Goal: Information Seeking & Learning: Learn about a topic

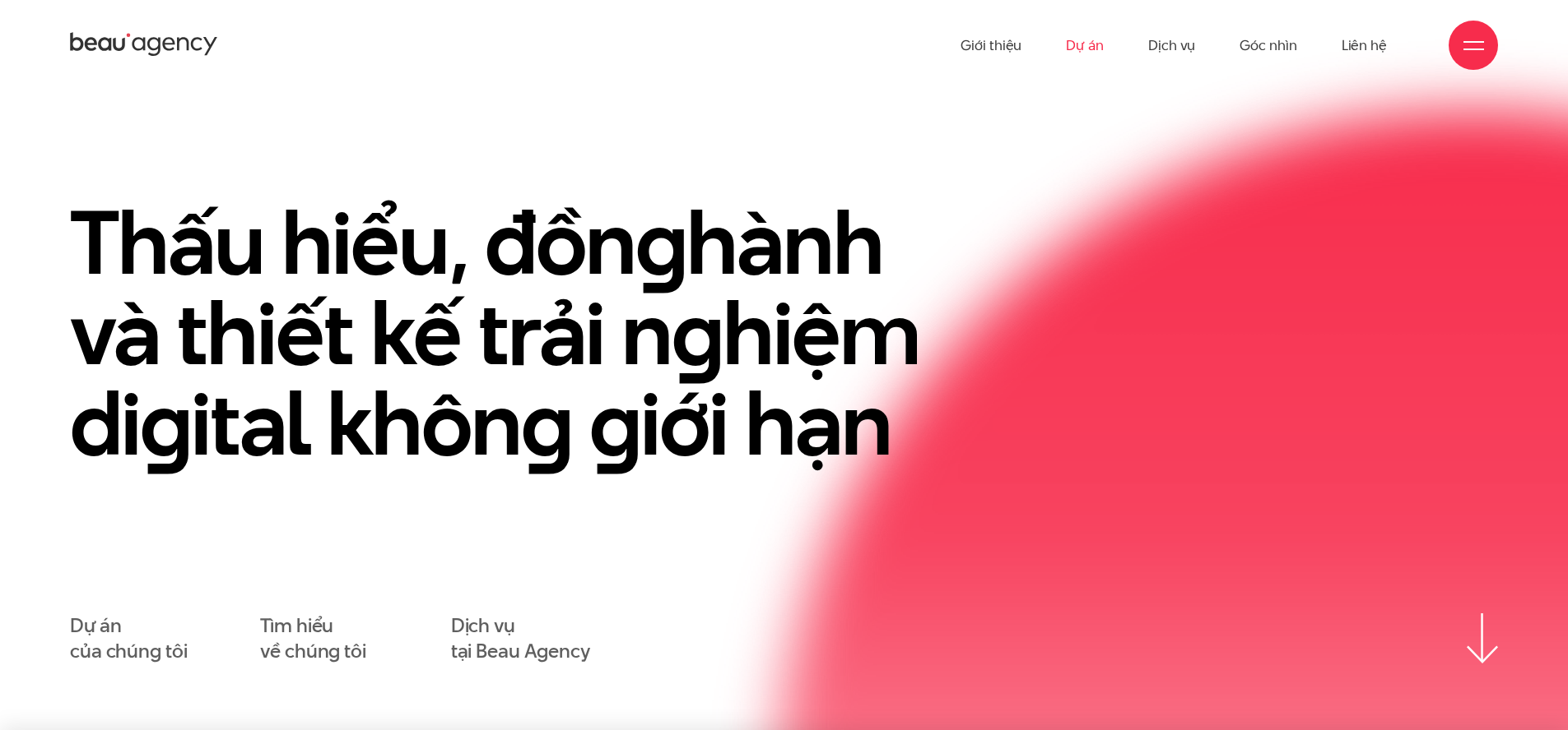
click at [1077, 43] on link "Dự án" at bounding box center [1085, 45] width 38 height 91
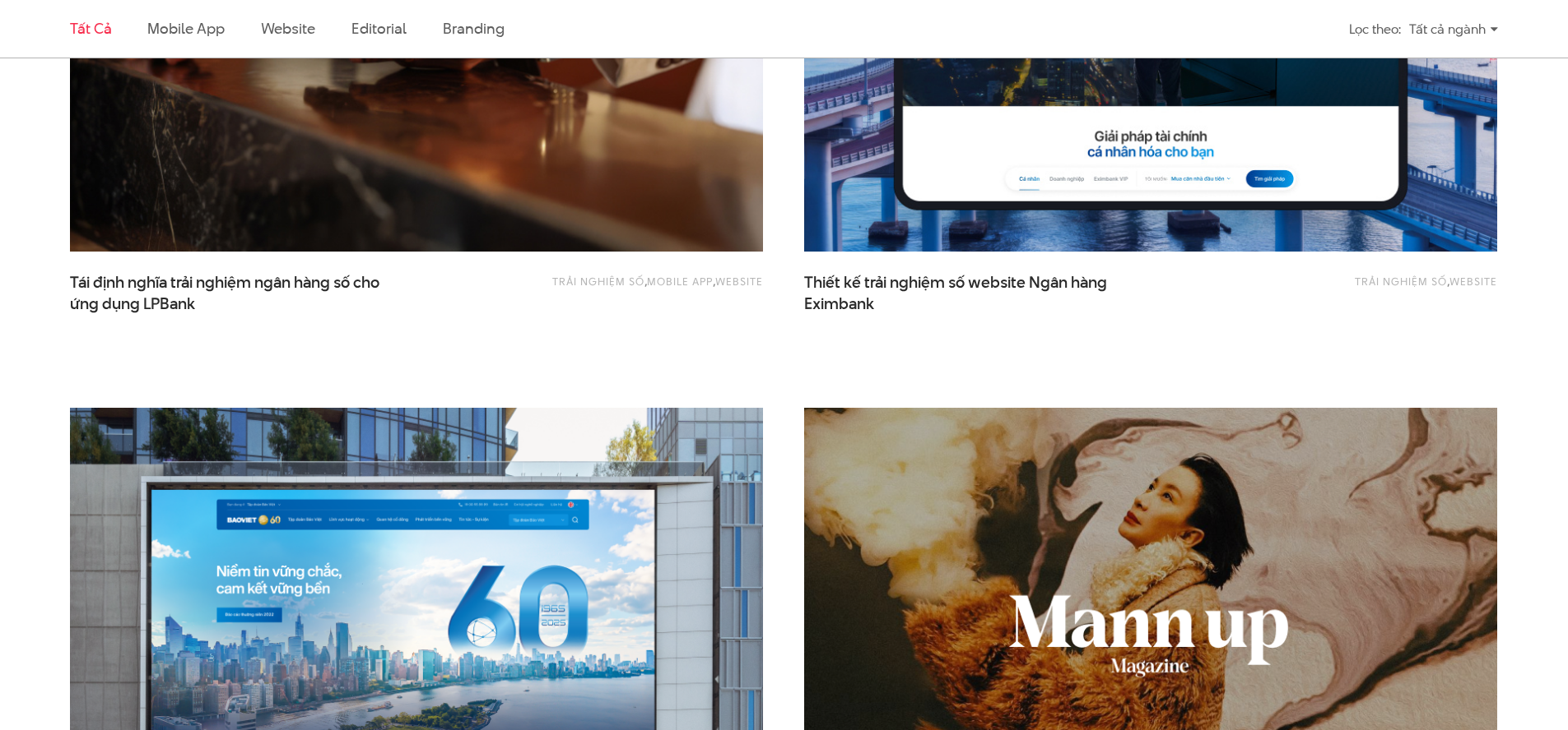
scroll to position [1450, 0]
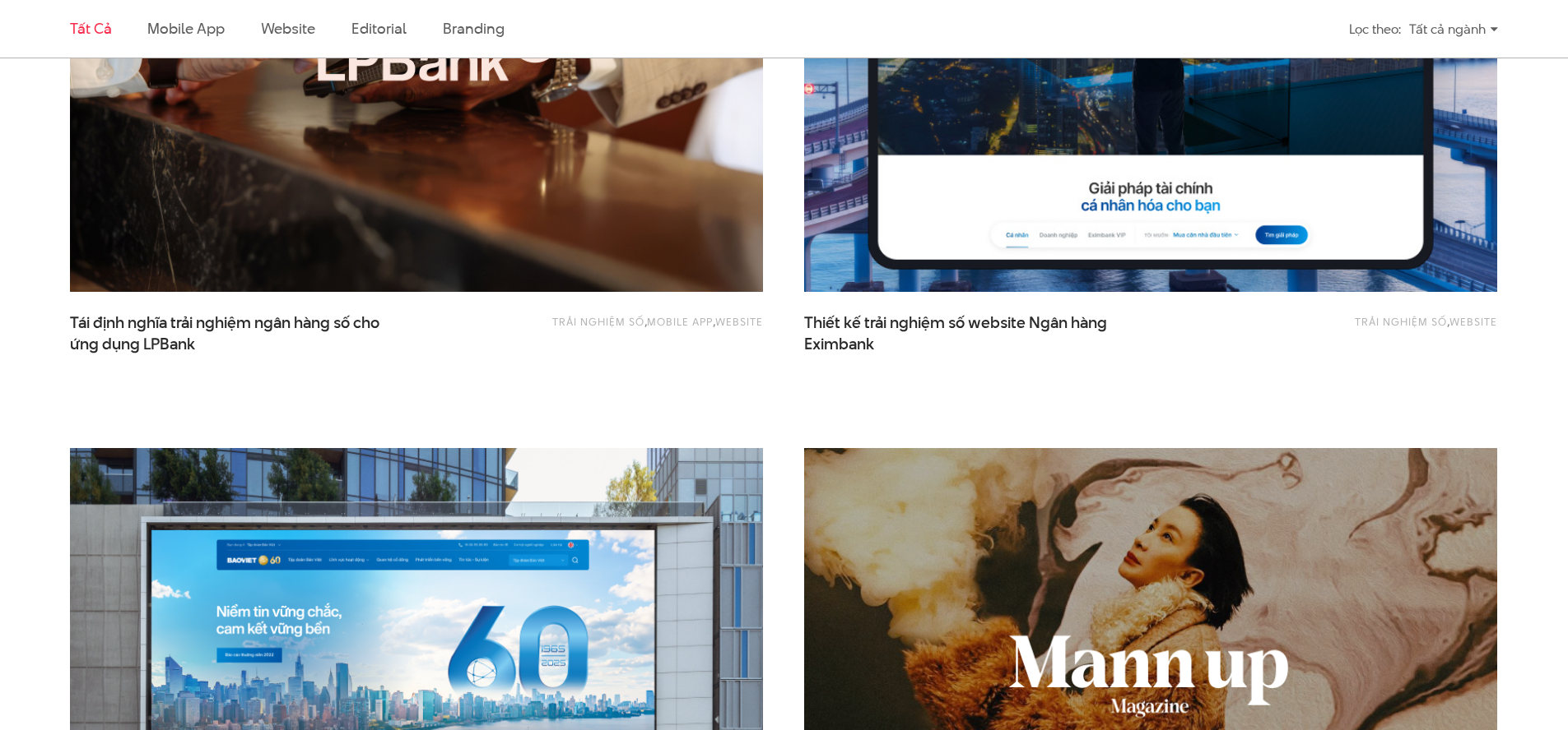
click at [975, 208] on img at bounding box center [1151, 60] width 762 height 511
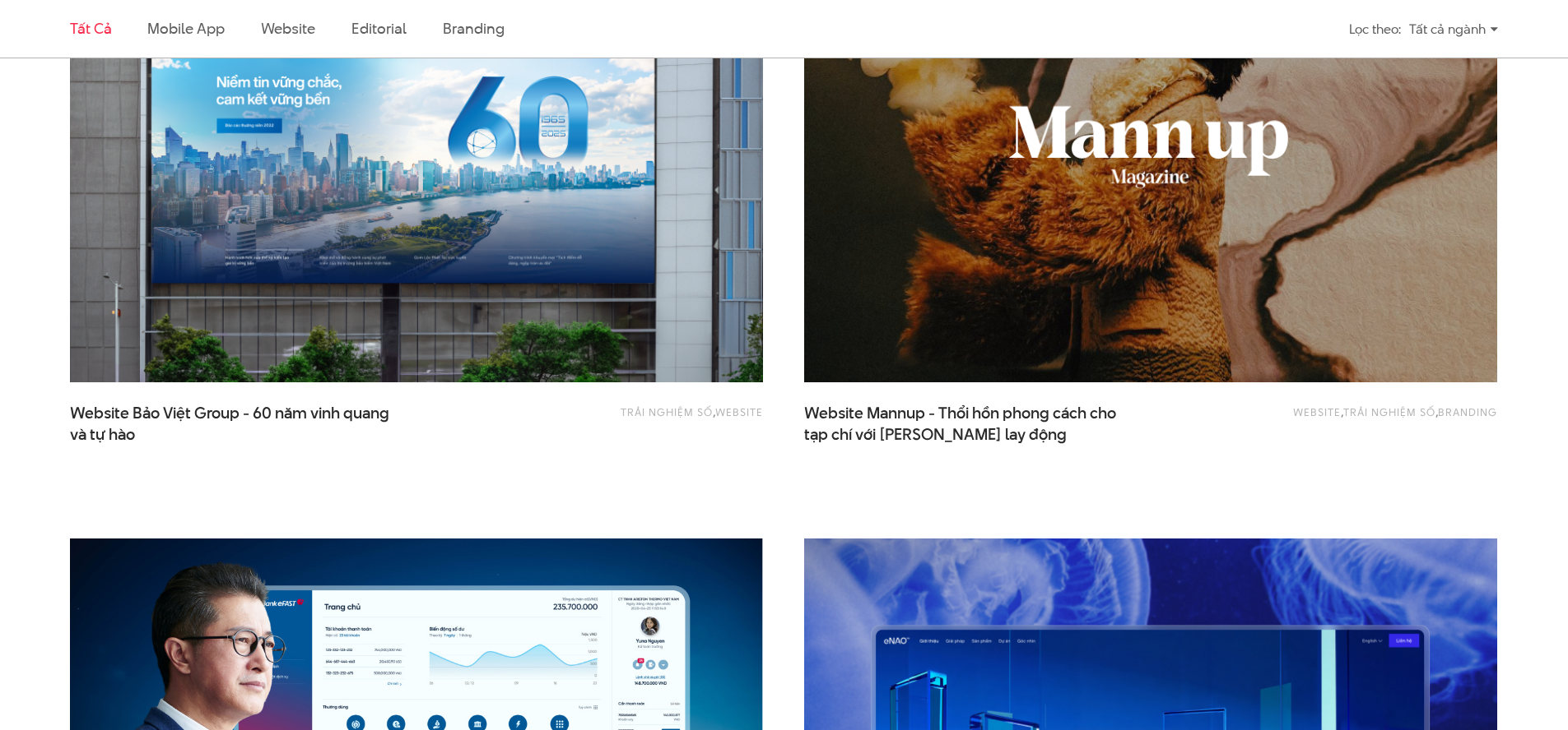
scroll to position [1979, 0]
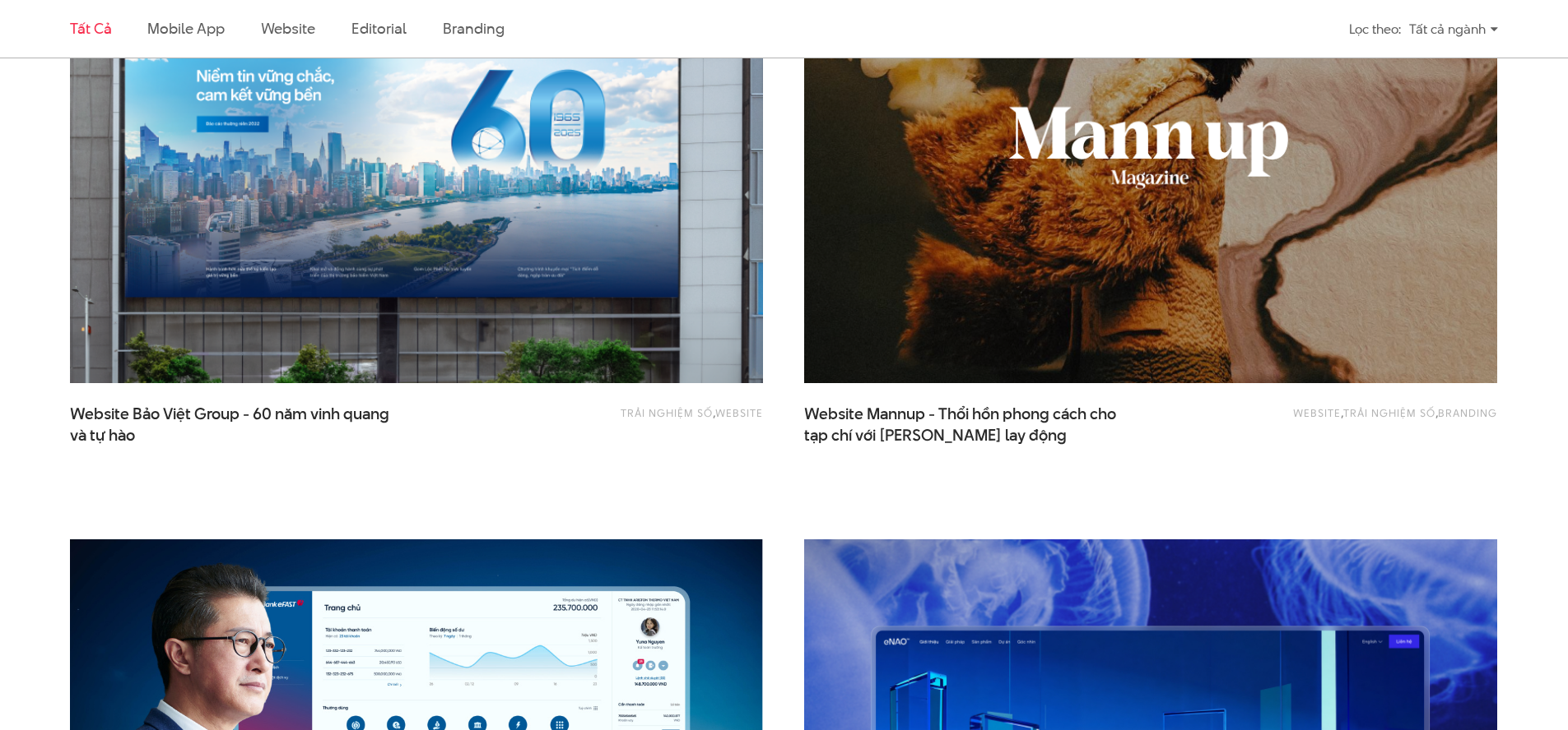
click at [653, 179] on img at bounding box center [417, 151] width 762 height 511
click at [590, 213] on img at bounding box center [417, 151] width 762 height 511
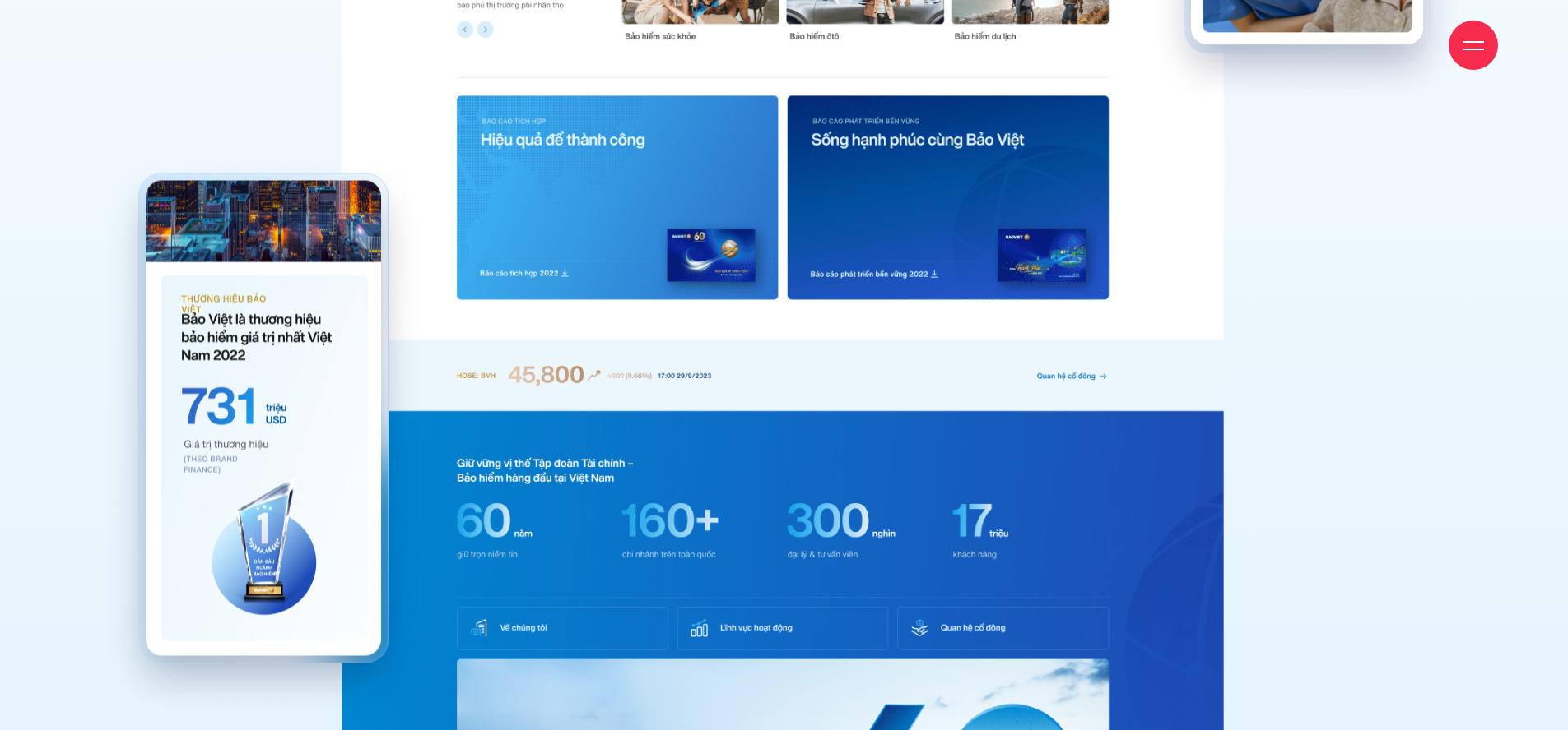
scroll to position [7318, 0]
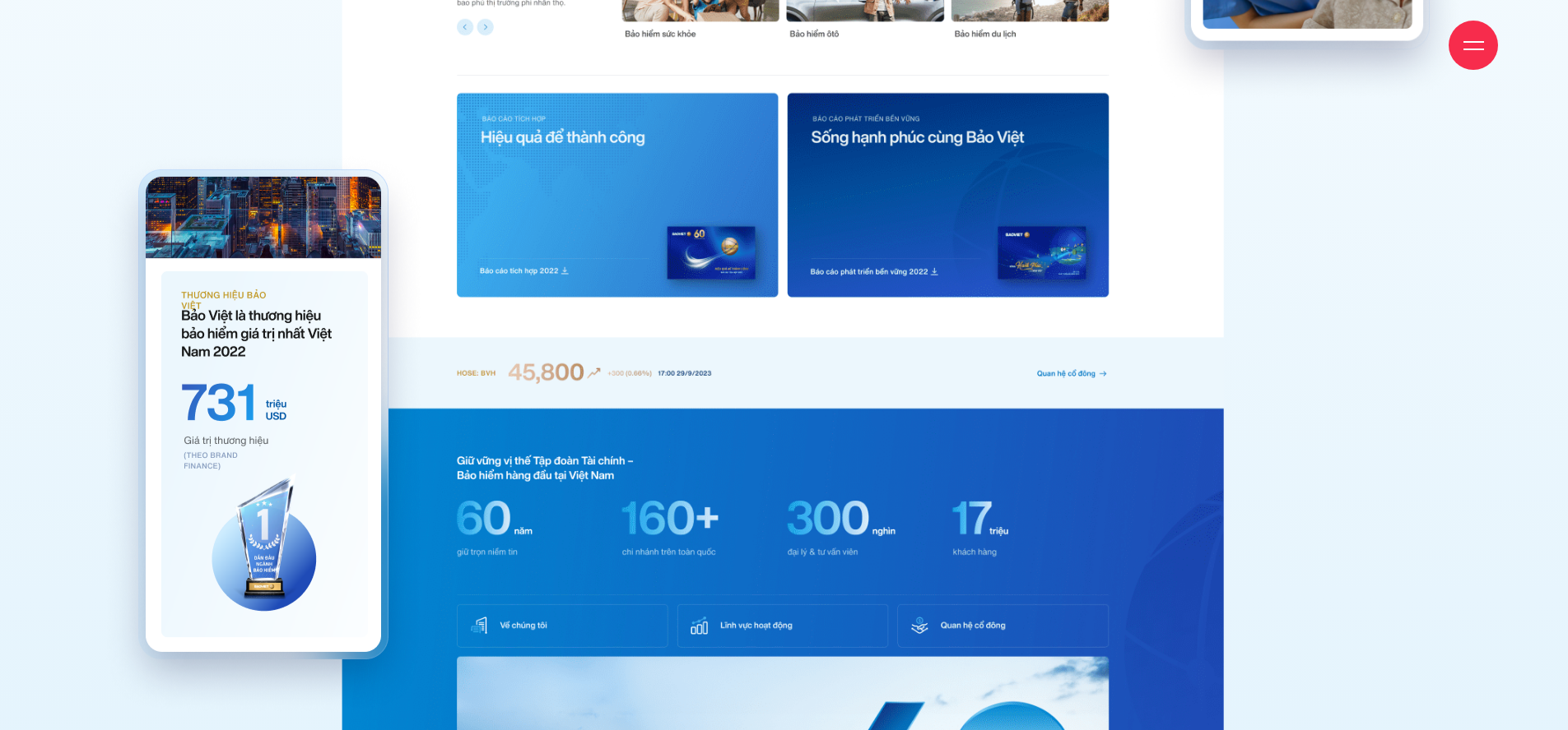
drag, startPoint x: 795, startPoint y: 582, endPoint x: 1552, endPoint y: 385, distance: 782.2
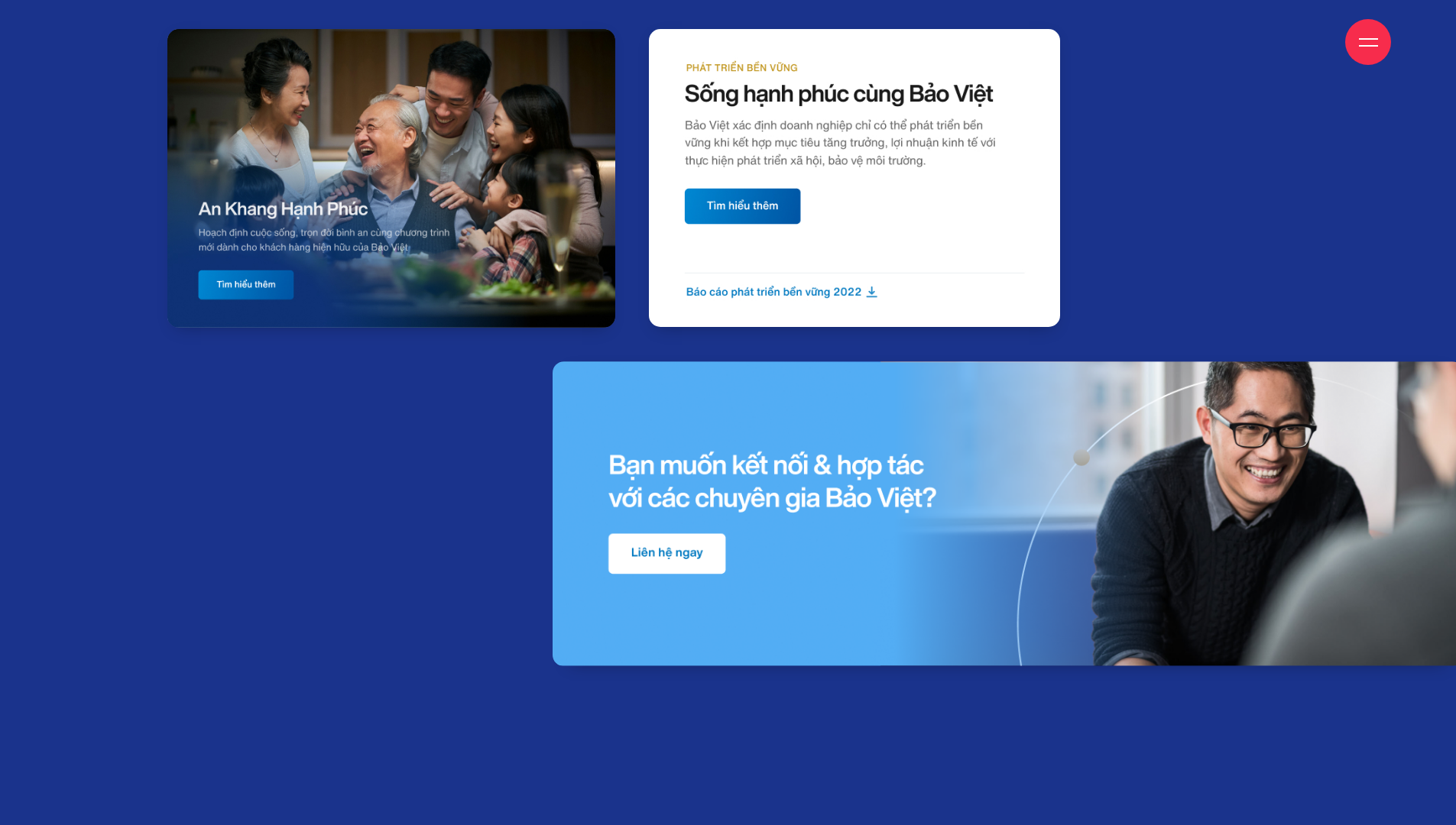
scroll to position [13148, 0]
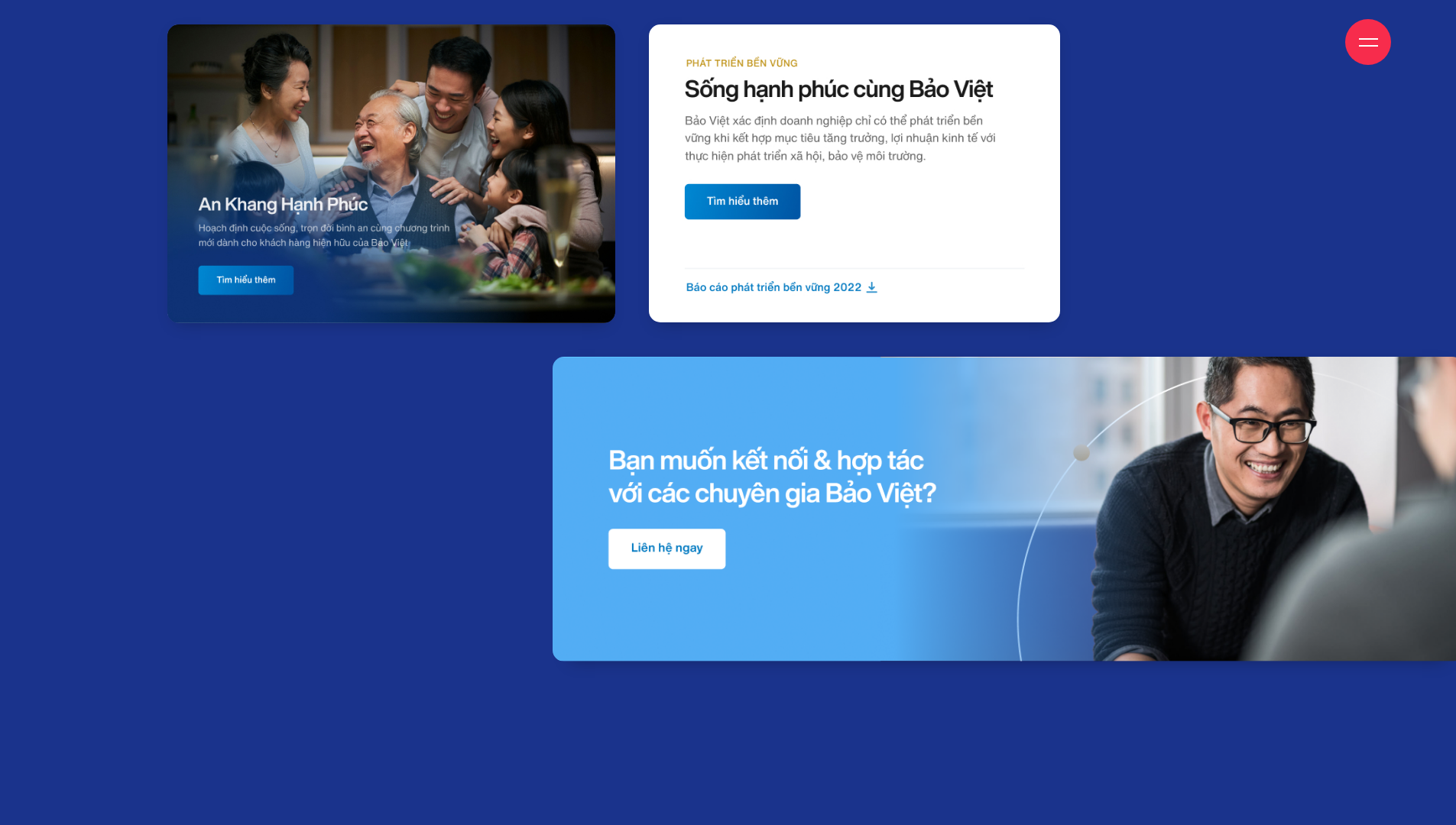
click at [864, 327] on div at bounding box center [872, 190] width 482 height 332
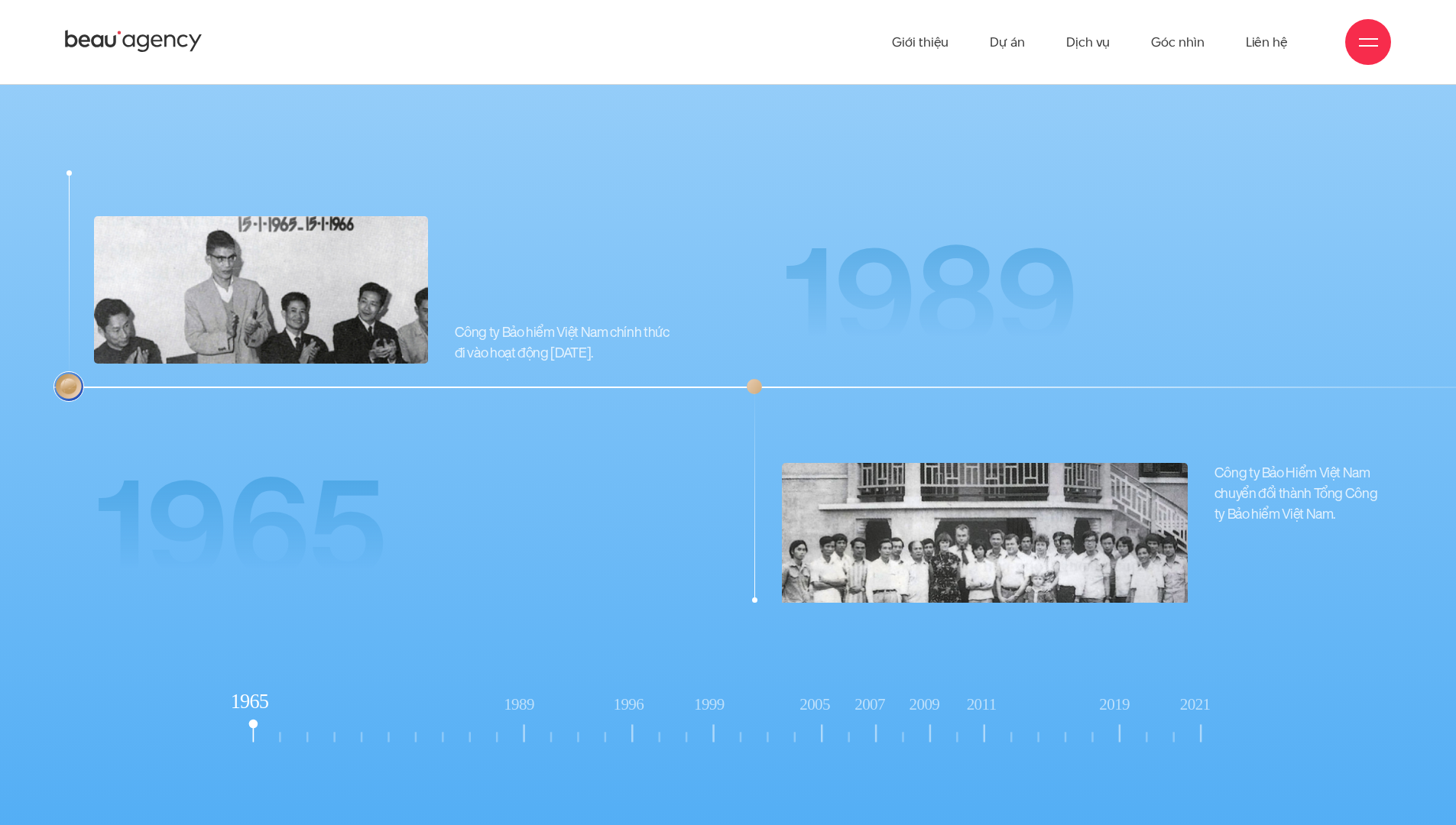
scroll to position [15426, 0]
click at [521, 677] on rect at bounding box center [524, 722] width 38 height 48
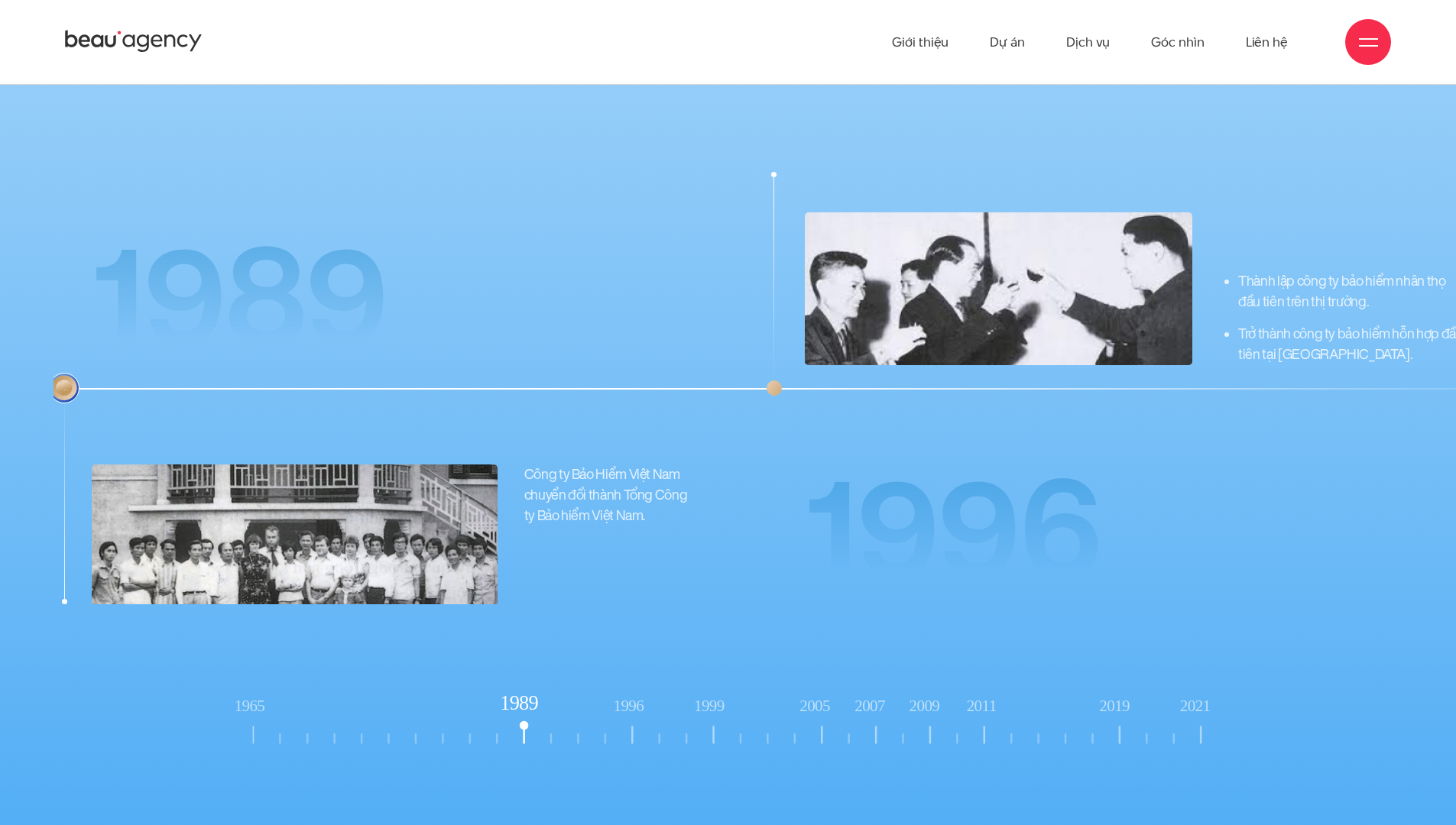
click at [630, 677] on rect at bounding box center [633, 722] width 38 height 48
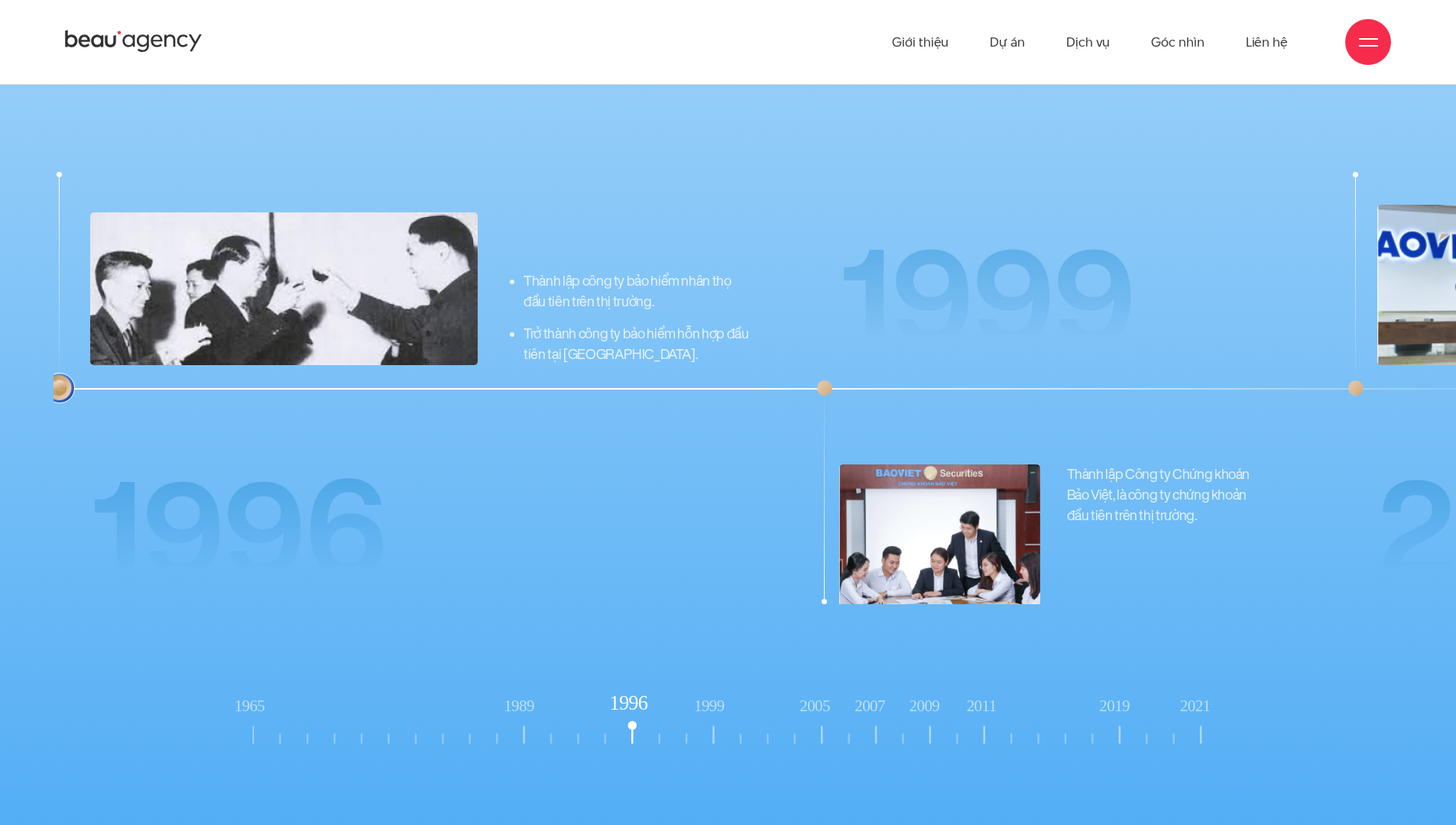
click at [707, 677] on tspan "1999" at bounding box center [709, 705] width 31 height 18
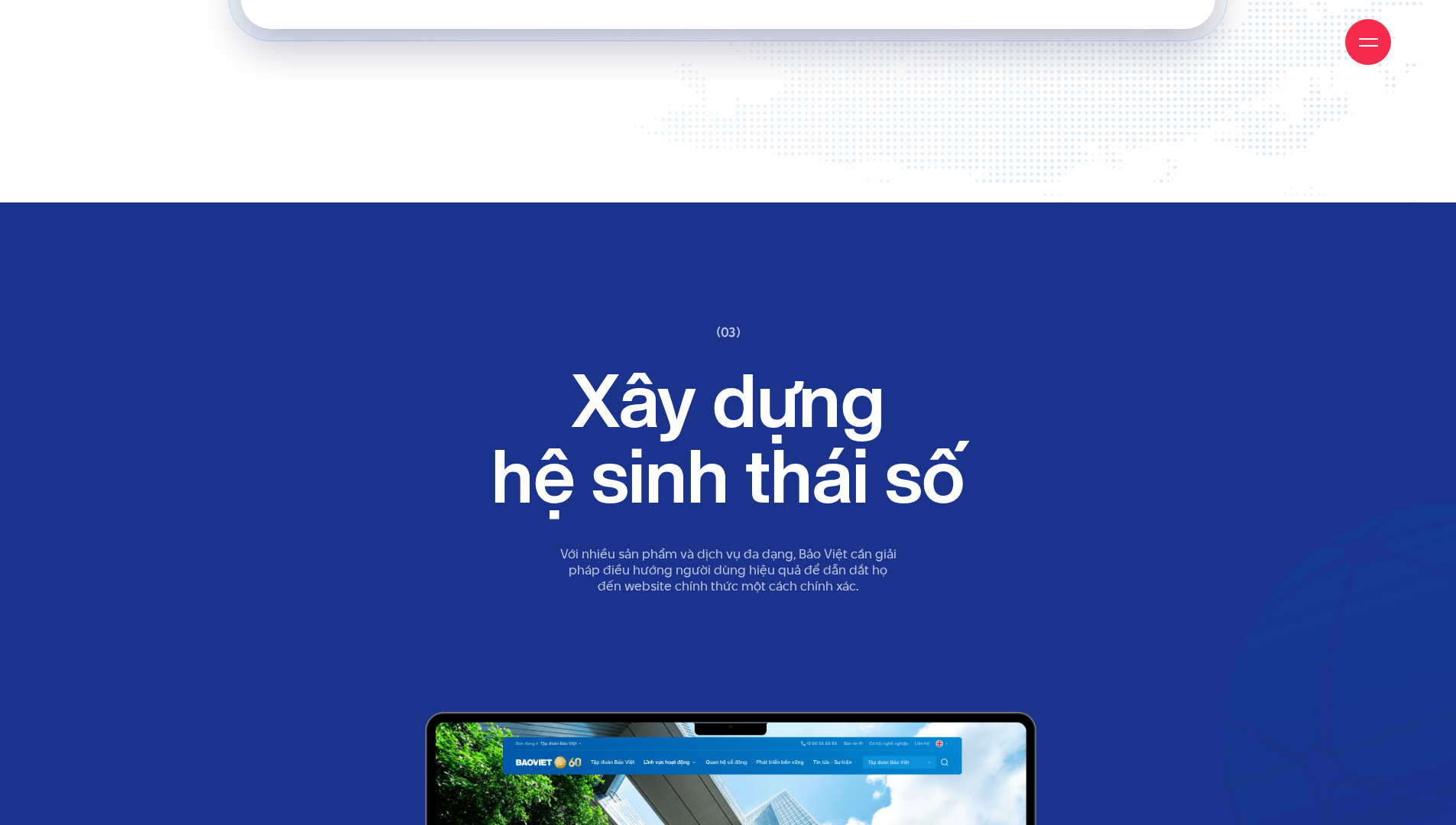
scroll to position [18215, 0]
drag, startPoint x: 715, startPoint y: 465, endPoint x: 681, endPoint y: 464, distance: 34.0
click at [681, 464] on h2 "Xây dựng hệ sinh thái số" at bounding box center [728, 439] width 519 height 152
click at [693, 475] on h2 "Xây dựng hệ sinh thái số" at bounding box center [728, 439] width 519 height 152
drag, startPoint x: 701, startPoint y: 467, endPoint x: 756, endPoint y: 466, distance: 55.0
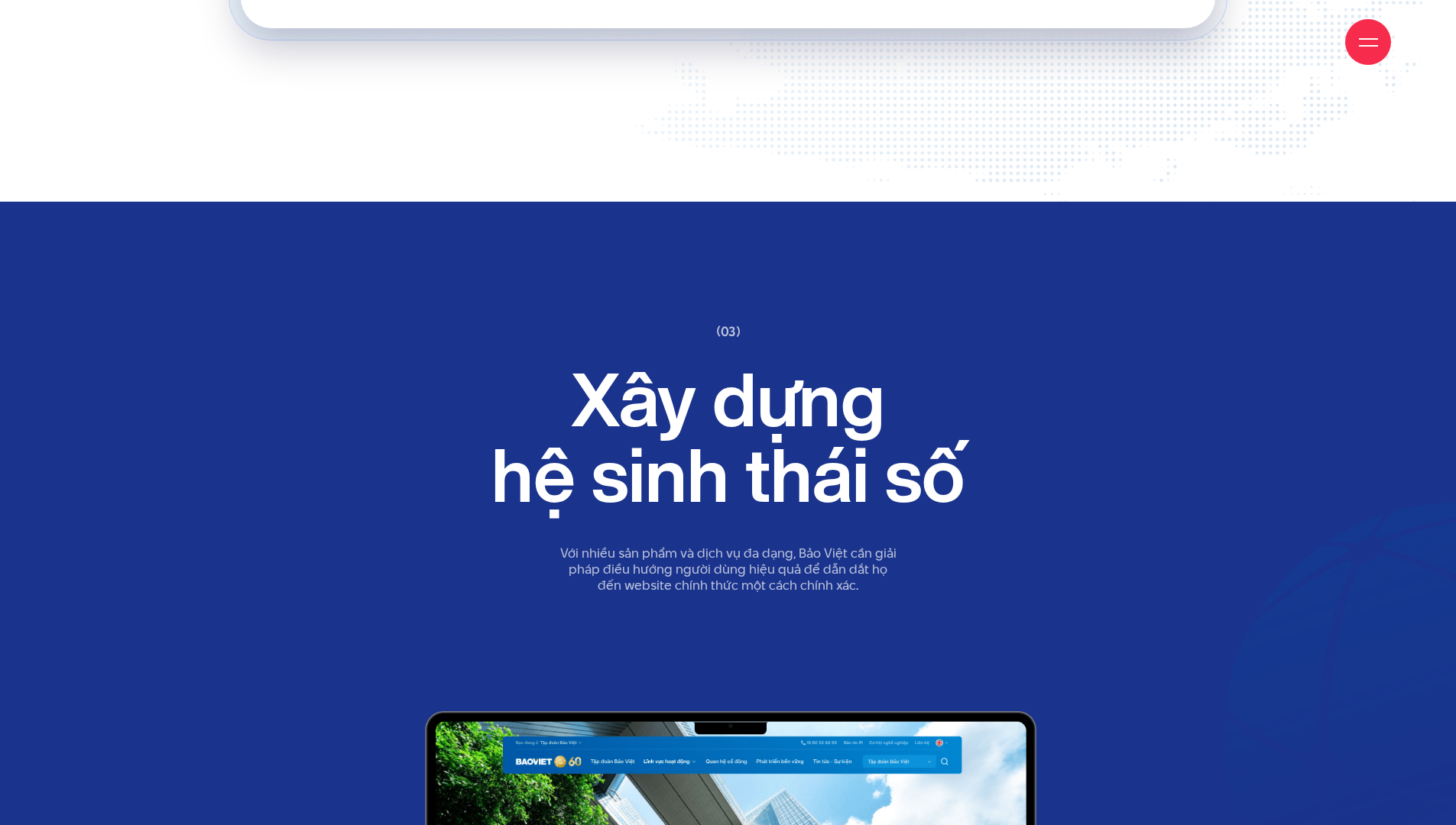
click at [730, 482] on h2 "Xây dựng hệ sinh thái số" at bounding box center [728, 439] width 519 height 152
click at [763, 462] on h2 "Xây dựng hệ sinh thái số" at bounding box center [728, 439] width 519 height 152
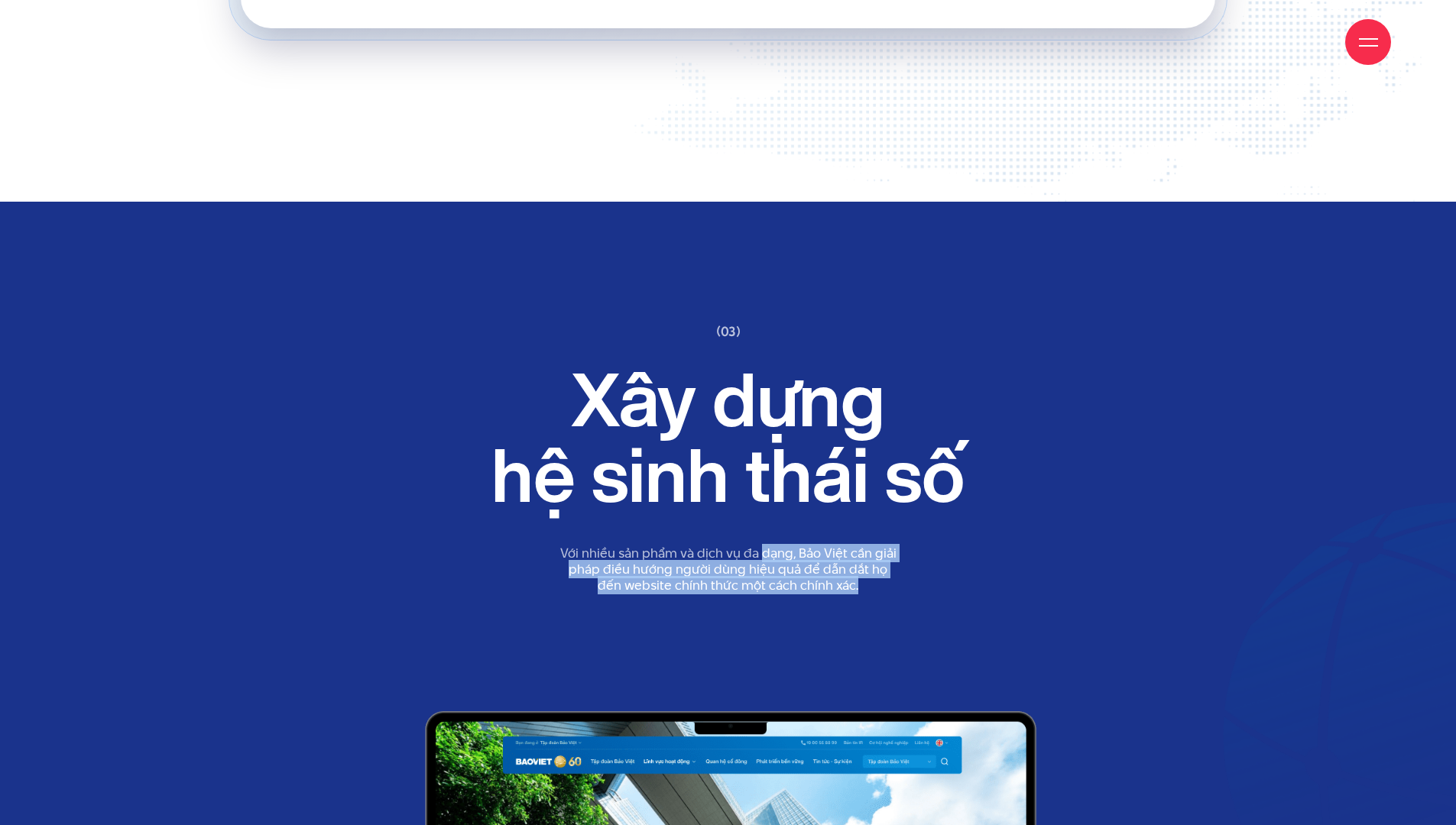
drag, startPoint x: 763, startPoint y: 534, endPoint x: 803, endPoint y: 578, distance: 59.5
click at [801, 582] on div "(03) Giải pháp của beau agency Xây dựng hệ sinh thái số Với nhiều sản phẩm và d…" at bounding box center [728, 518] width 558 height 388
click at [811, 556] on p "Với nhiều sản phẩm và dịch vụ đa dạng, Bảo Việt cần giải pháp điều hướng người …" at bounding box center [728, 569] width 338 height 47
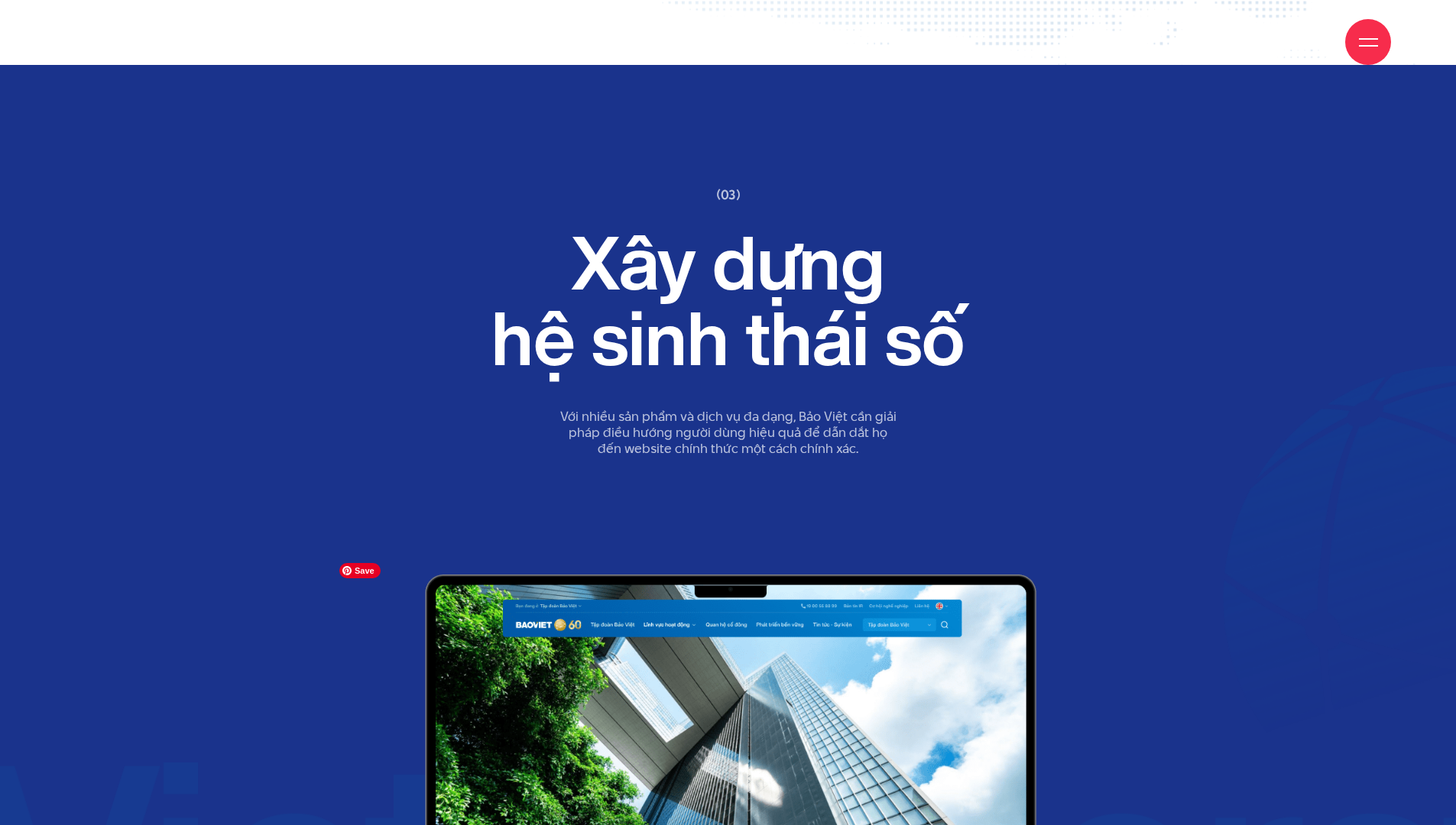
scroll to position [18352, 0]
drag, startPoint x: 700, startPoint y: 431, endPoint x: 791, endPoint y: 447, distance: 92.4
click at [791, 447] on div "(03) Giải pháp của beau agency Xây dựng hệ sinh thái số Với nhiều sản phẩm và d…" at bounding box center [728, 380] width 558 height 388
click at [801, 421] on p "Với nhiều sản phẩm và dịch vụ đa dạng, Bảo Việt cần giải pháp điều hướng người …" at bounding box center [728, 431] width 338 height 47
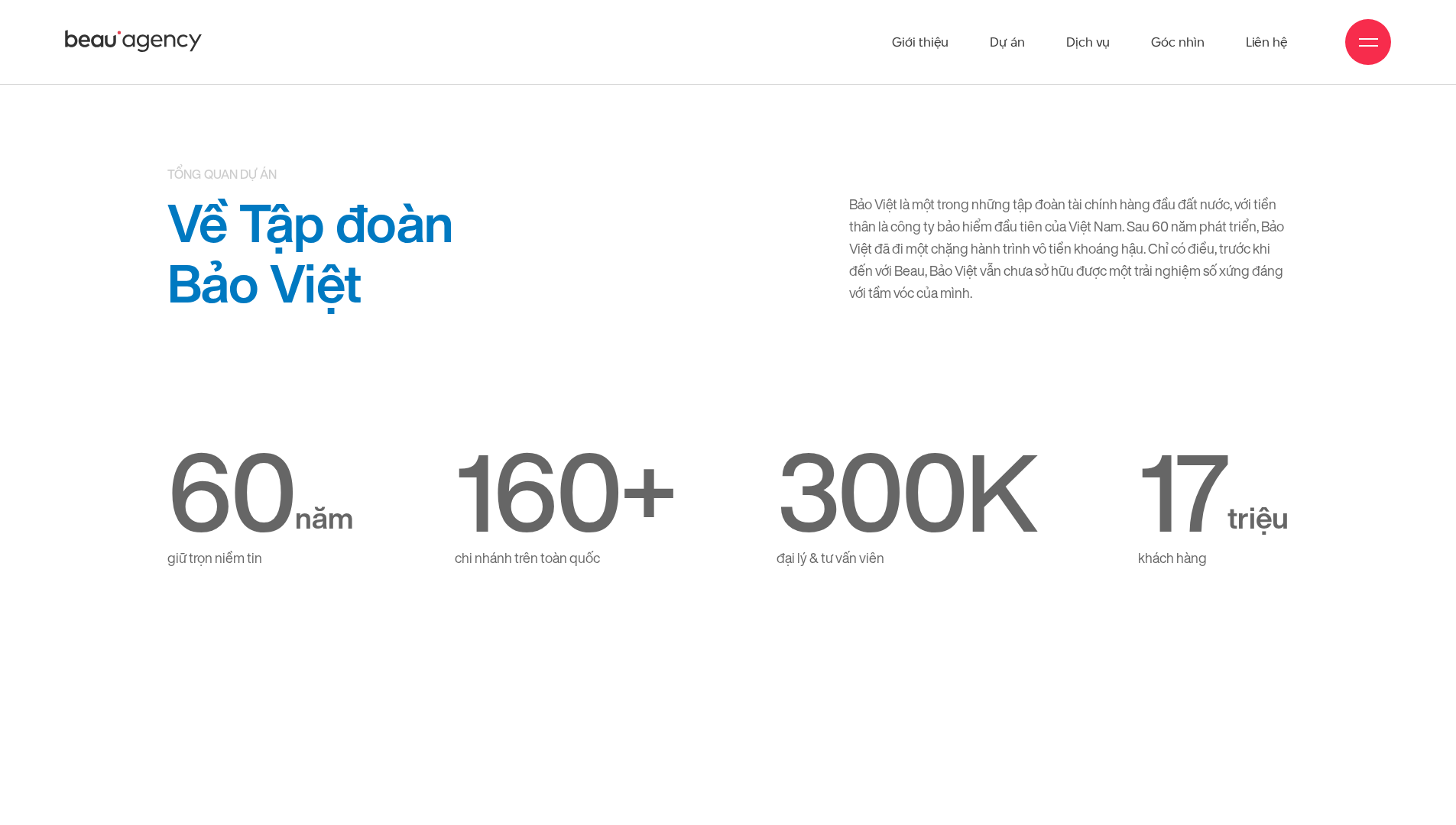
scroll to position [766, 0]
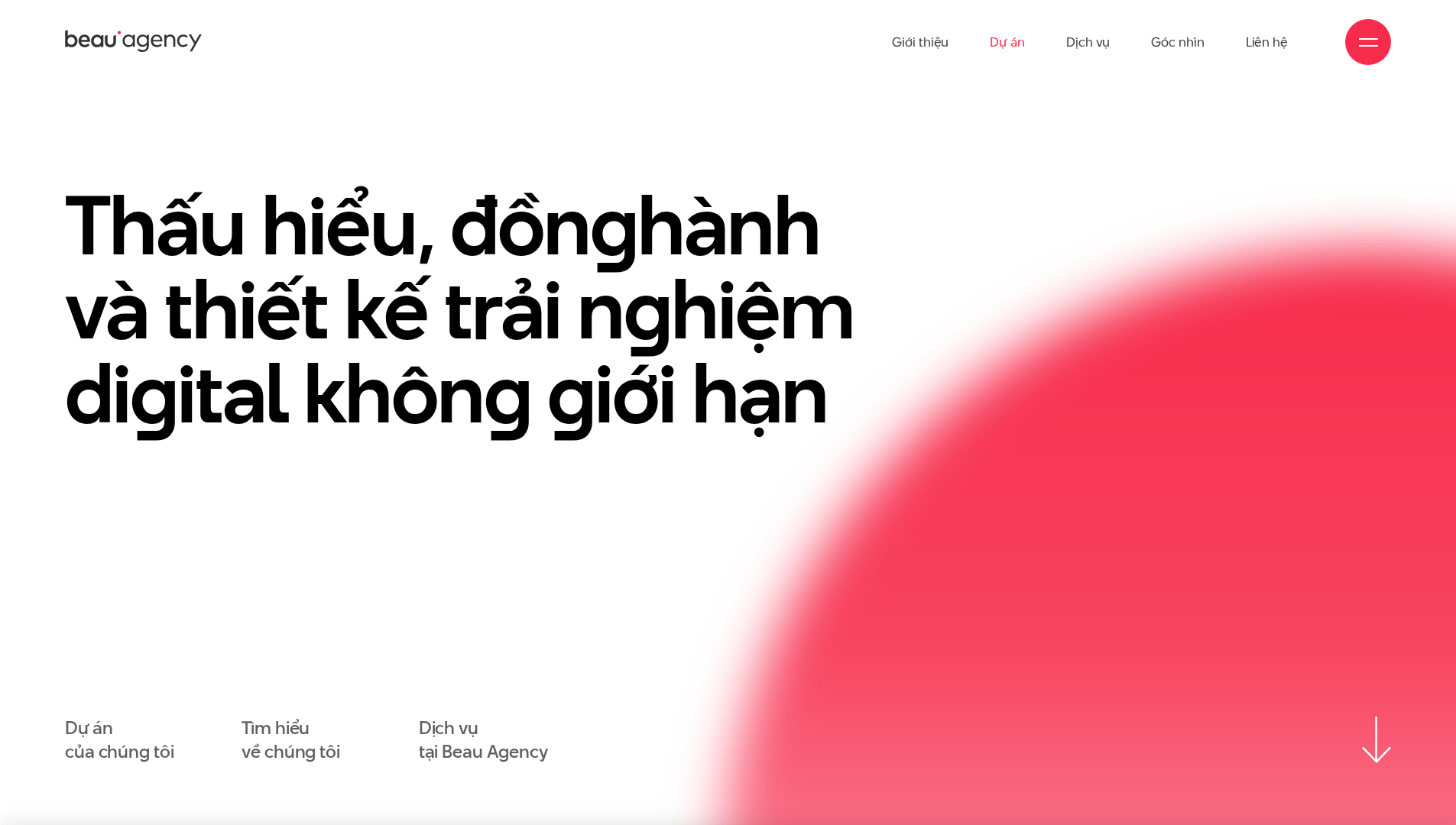
click at [1009, 38] on link "Dự án" at bounding box center [1007, 42] width 35 height 84
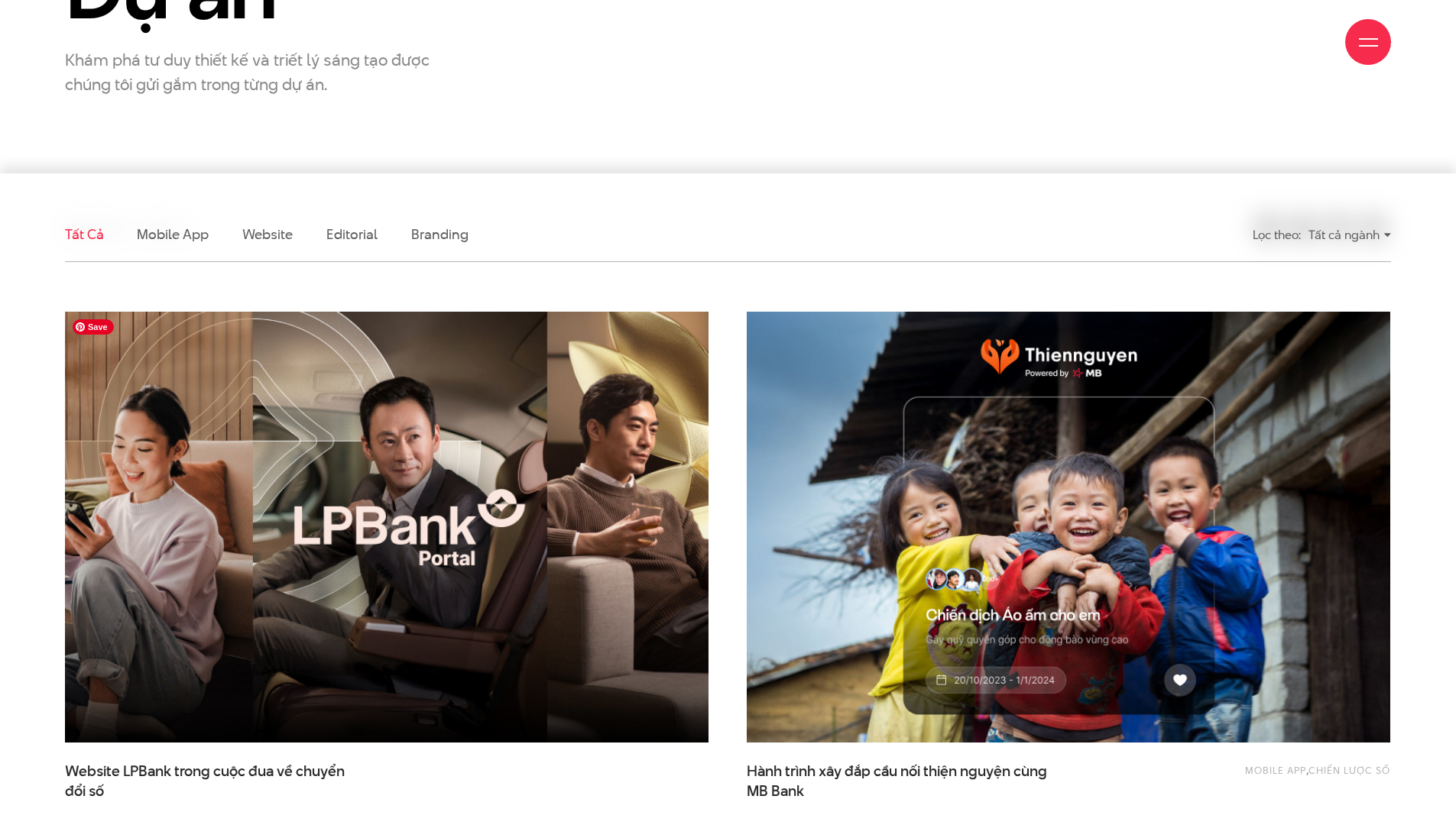
scroll to position [314, 0]
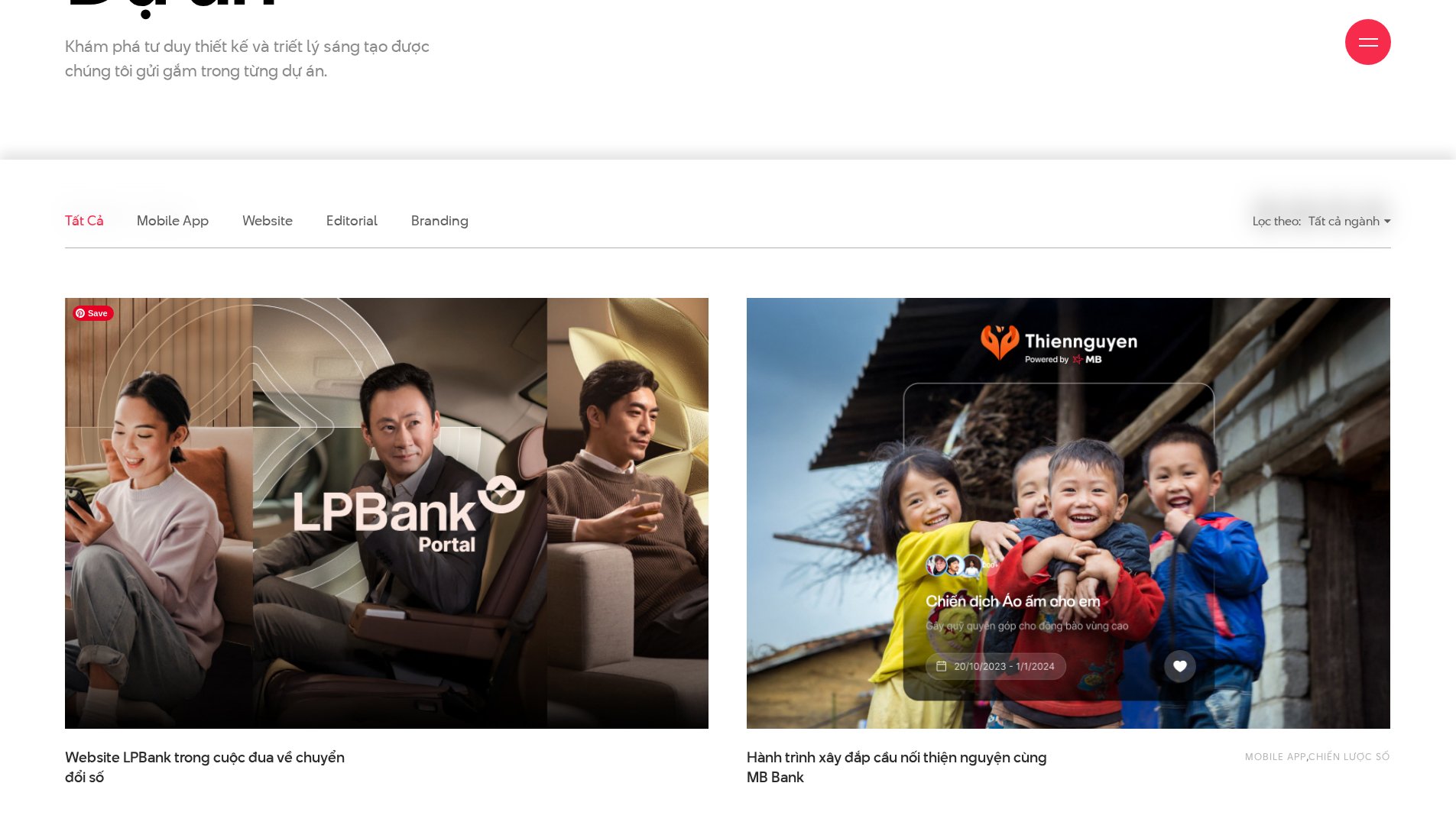
click at [518, 506] on img at bounding box center [387, 514] width 708 height 474
